Goal: Task Accomplishment & Management: Manage account settings

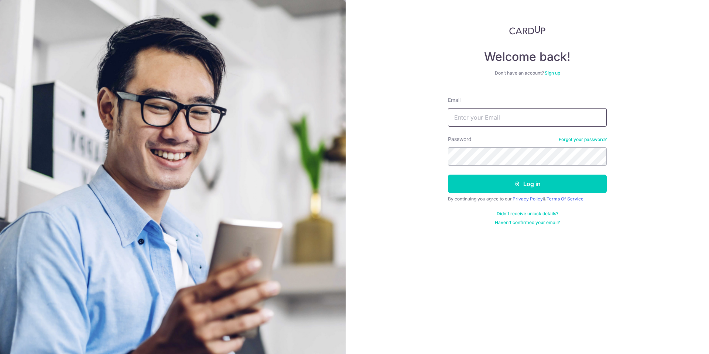
click at [490, 122] on input "Email" at bounding box center [527, 117] width 159 height 18
type input "zeRk04@gmail.com"
click at [448, 175] on button "Log in" at bounding box center [527, 184] width 159 height 18
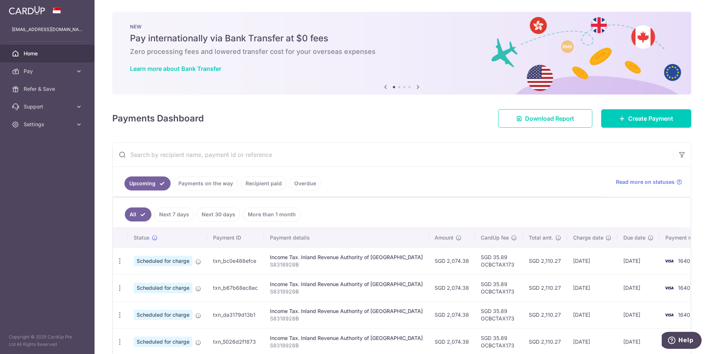
click at [269, 181] on link "Recipient paid" at bounding box center [264, 183] width 46 height 14
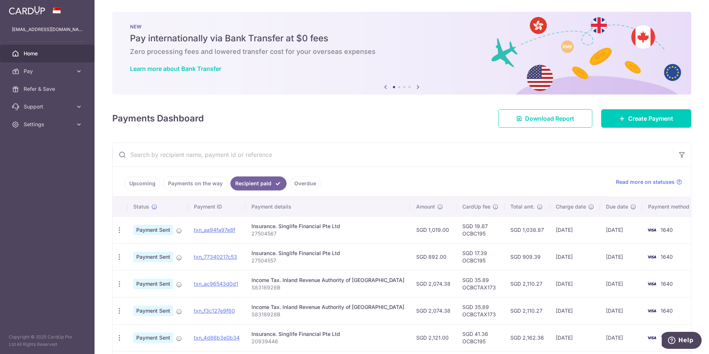
click at [305, 182] on body "[EMAIL_ADDRESS][DOMAIN_NAME] Home Pay Payments Recipients Cards Refer & Save Su…" at bounding box center [354, 177] width 709 height 354
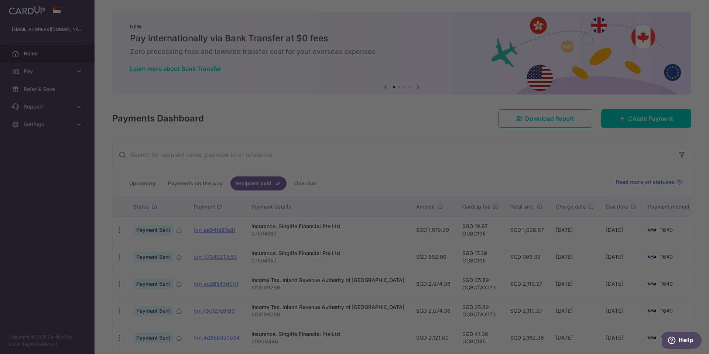
click at [502, 144] on div at bounding box center [358, 179] width 716 height 358
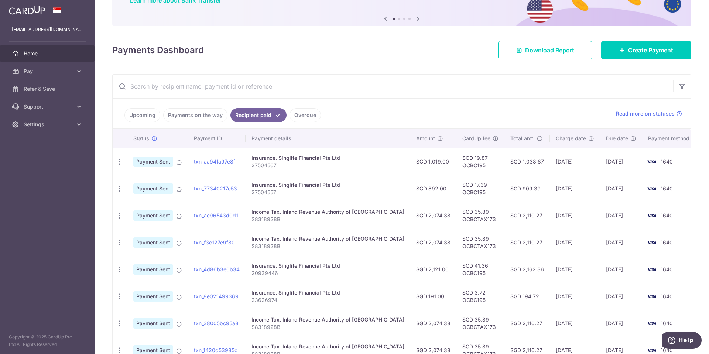
scroll to position [185, 0]
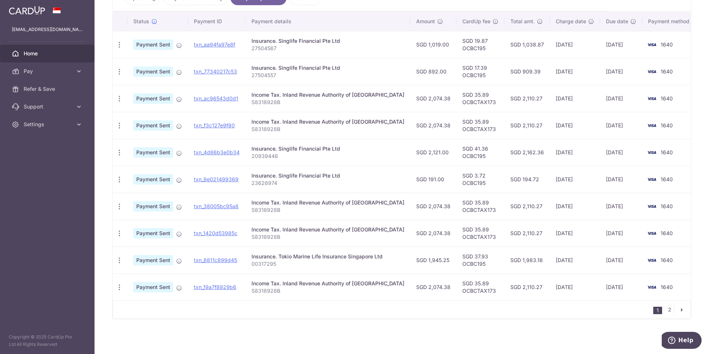
click at [512, 324] on div "× Pause Schedule Pause all future payments in this series Pause just this one p…" at bounding box center [402, 177] width 614 height 354
click at [679, 313] on link "pager" at bounding box center [681, 309] width 9 height 9
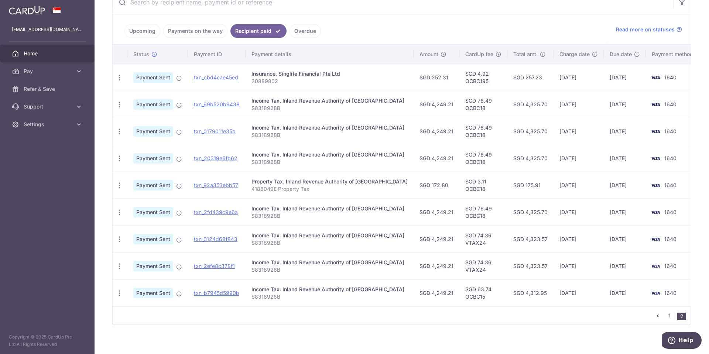
scroll to position [158, 0]
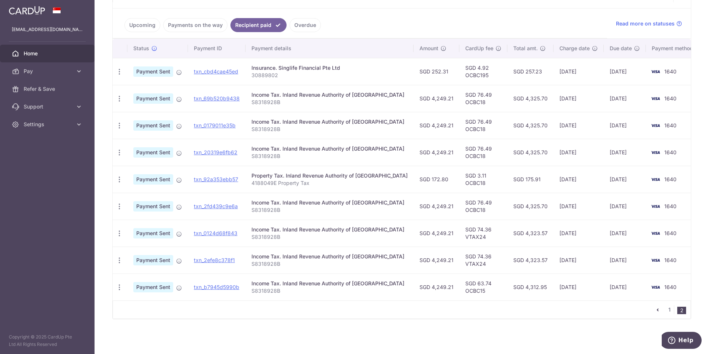
click at [530, 332] on div "× Pause Schedule Pause all future payments in this series Pause just this one p…" at bounding box center [402, 177] width 614 height 354
drag, startPoint x: 530, startPoint y: 332, endPoint x: 507, endPoint y: 329, distance: 22.7
click at [507, 329] on div "× Pause Schedule Pause all future payments in this series Pause just this one p…" at bounding box center [402, 177] width 614 height 354
click at [507, 330] on div "× Pause Schedule Pause all future payments in this series Pause just this one p…" at bounding box center [402, 177] width 614 height 354
click at [665, 311] on link "1" at bounding box center [669, 309] width 9 height 9
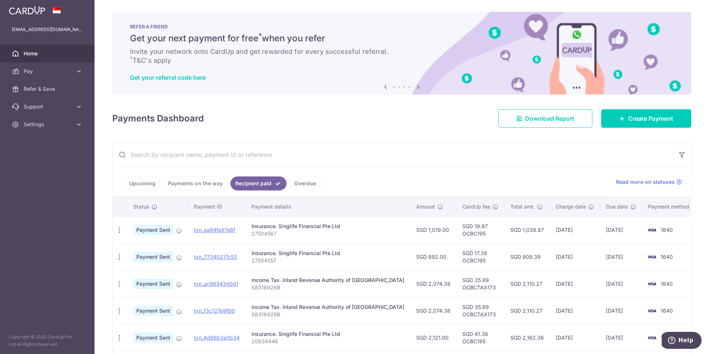
scroll to position [49, 0]
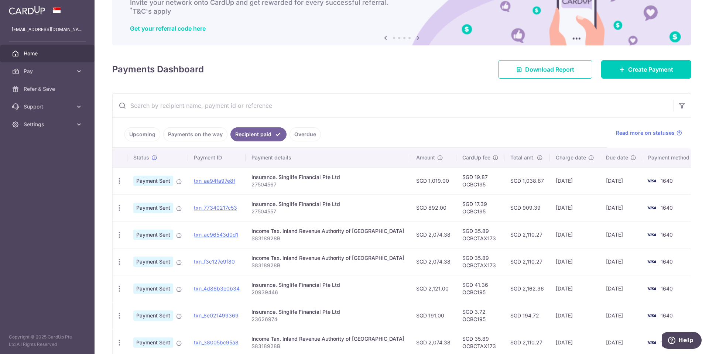
click at [426, 121] on ul "Upcoming Payments on the way Recipient paid Overdue" at bounding box center [360, 133] width 494 height 30
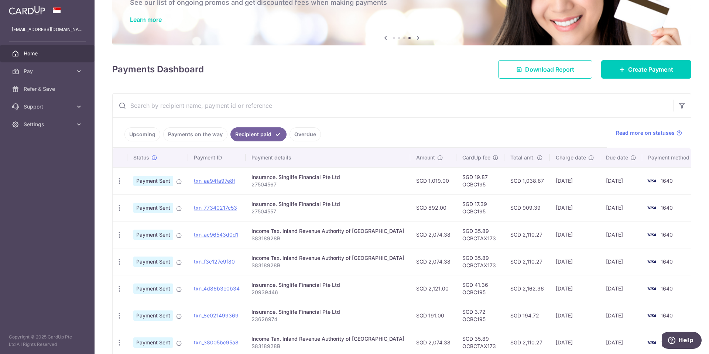
click at [402, 68] on div "Payments Dashboard Download Report Create Payment" at bounding box center [401, 67] width 579 height 21
